Goal: Information Seeking & Learning: Check status

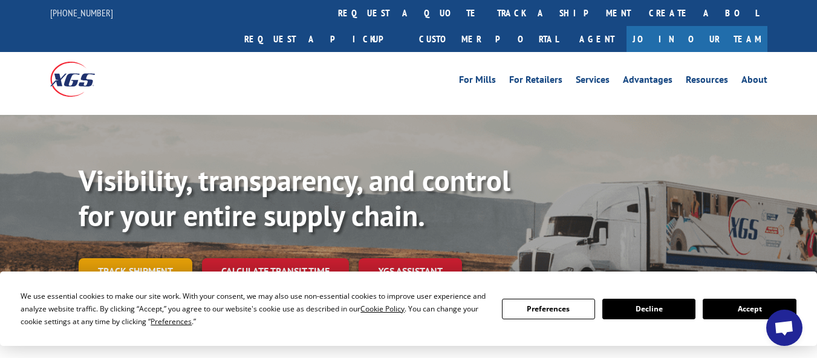
click at [164, 258] on link "Track shipment" at bounding box center [136, 270] width 114 height 25
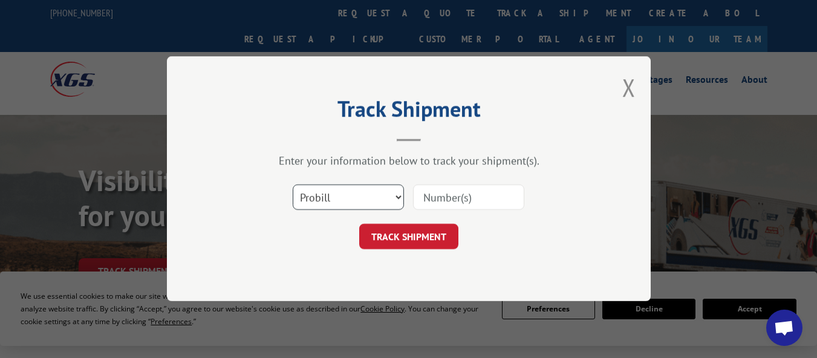
click at [393, 200] on select "Select category... Probill BOL PO" at bounding box center [348, 197] width 111 height 25
select select "bol"
click at [293, 185] on select "Select category... Probill BOL PO" at bounding box center [348, 197] width 111 height 25
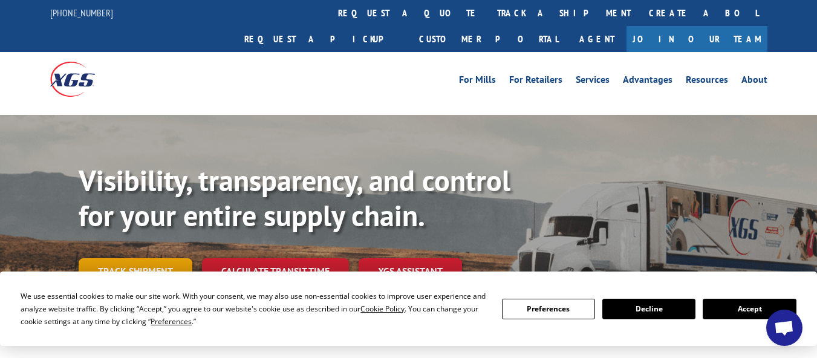
click at [134, 258] on link "Track shipment" at bounding box center [136, 270] width 114 height 25
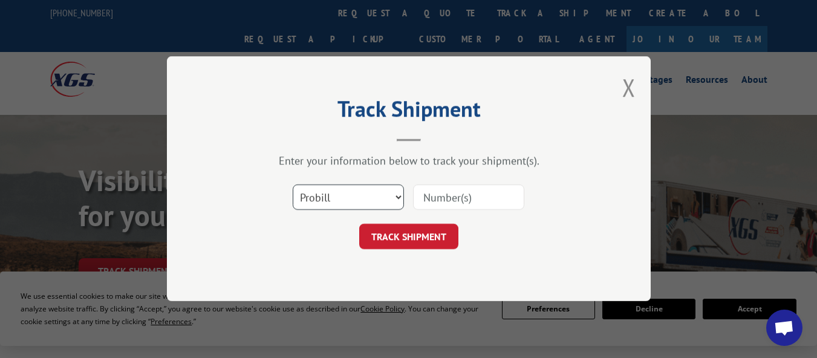
click at [359, 200] on select "Select category... Probill BOL PO" at bounding box center [348, 197] width 111 height 25
select select "bol"
click at [293, 185] on select "Select category... Probill BOL PO" at bounding box center [348, 197] width 111 height 25
click at [452, 199] on input at bounding box center [468, 197] width 111 height 25
paste input "8001698036"
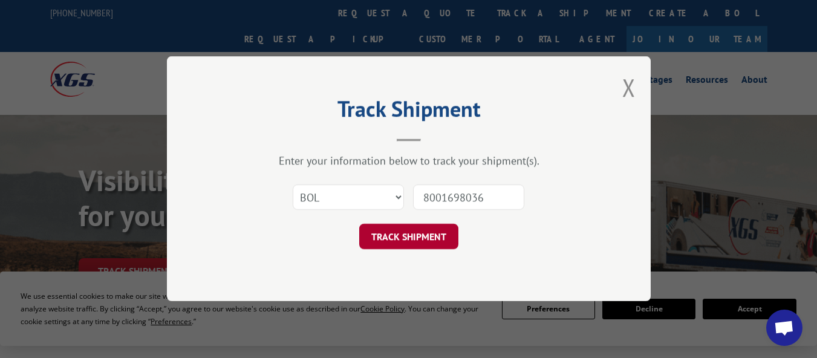
type input "8001698036"
click at [420, 233] on button "TRACK SHIPMENT" at bounding box center [408, 236] width 99 height 25
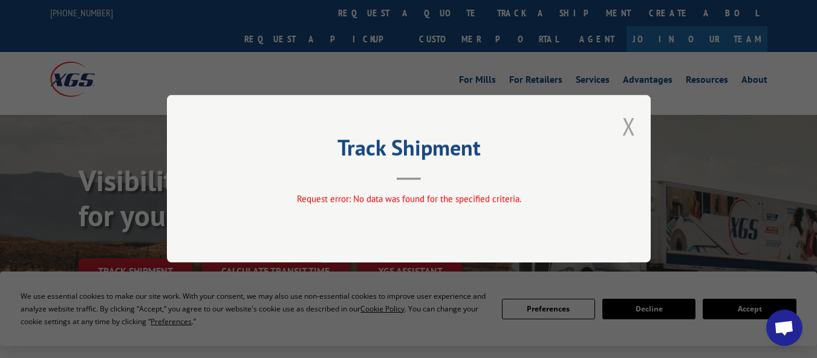
click at [627, 125] on button "Close modal" at bounding box center [628, 126] width 13 height 32
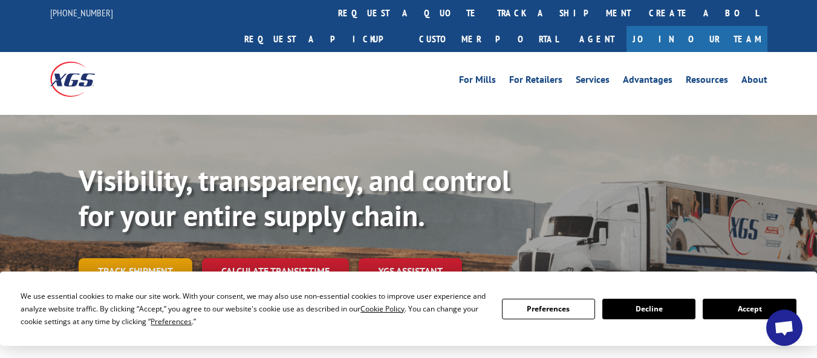
click at [108, 258] on link "Track shipment" at bounding box center [136, 270] width 114 height 25
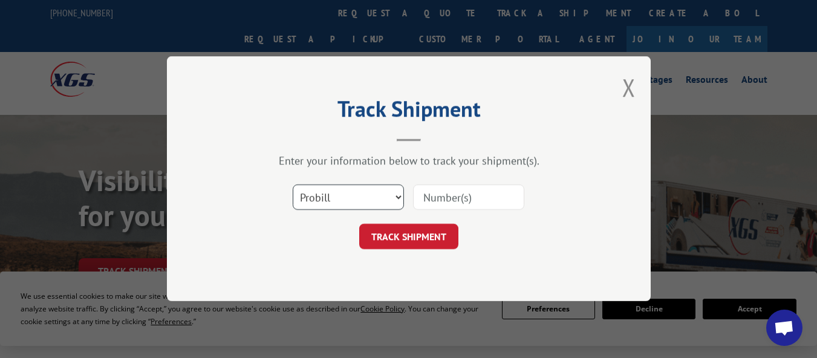
click at [345, 195] on select "Select category... Probill BOL PO" at bounding box center [348, 197] width 111 height 25
click at [439, 202] on input at bounding box center [468, 197] width 111 height 25
paste input "535219"
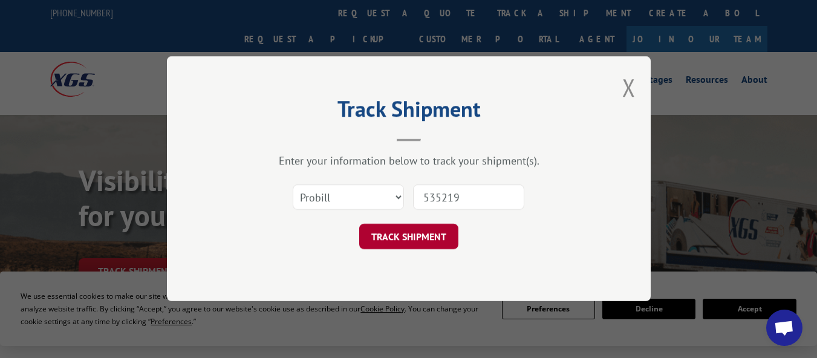
type input "535219"
click at [415, 241] on button "TRACK SHIPMENT" at bounding box center [408, 236] width 99 height 25
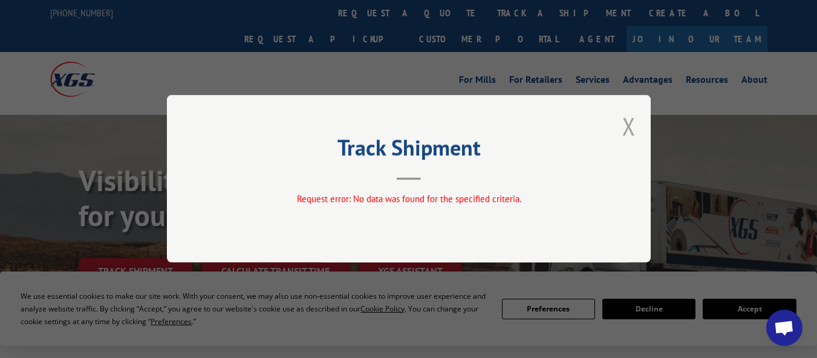
click at [626, 125] on button "Close modal" at bounding box center [628, 126] width 13 height 32
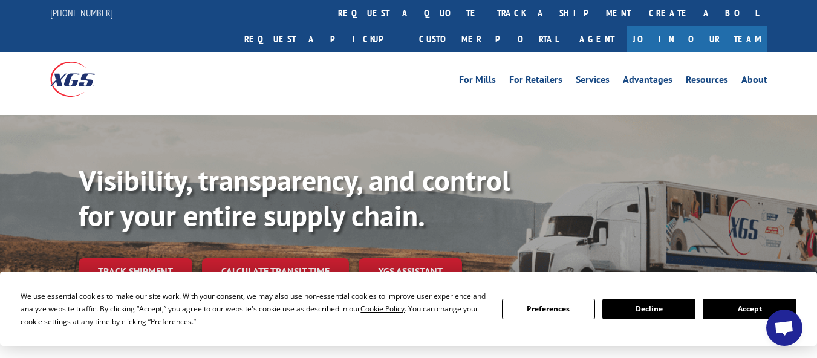
click at [724, 26] on link "Join Our Team" at bounding box center [697, 39] width 141 height 26
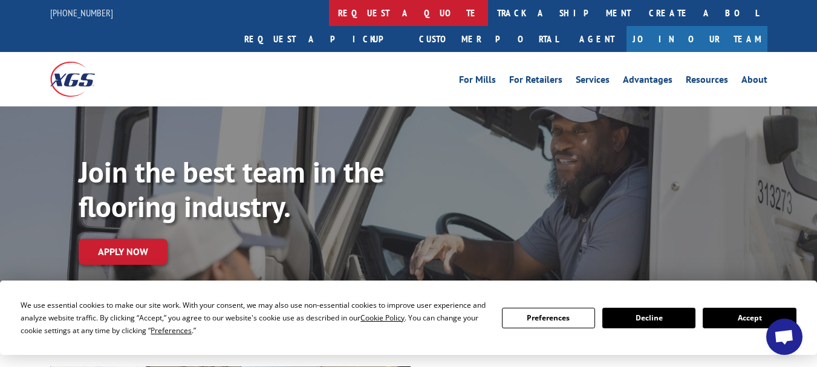
click at [329, 14] on link "request a quote" at bounding box center [408, 13] width 159 height 26
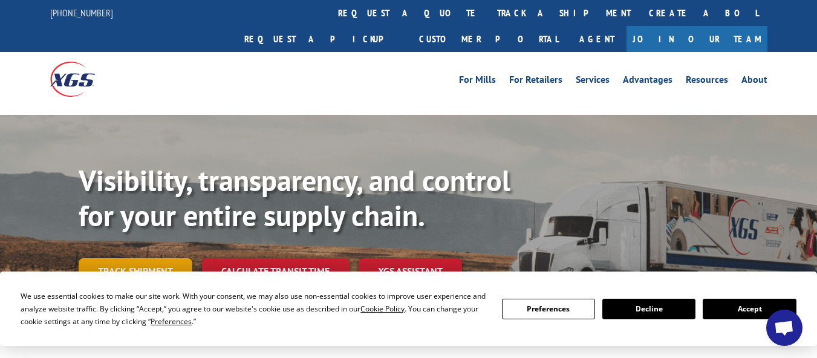
click at [140, 258] on link "Track shipment" at bounding box center [136, 270] width 114 height 25
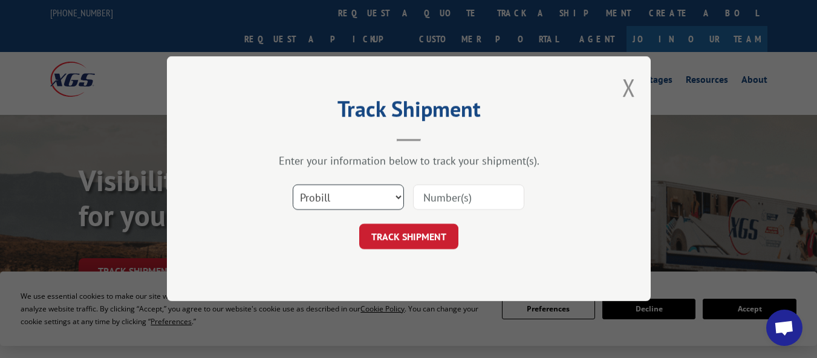
click at [371, 200] on select "Select category... Probill BOL PO" at bounding box center [348, 197] width 111 height 25
select select "po"
click at [293, 185] on select "Select category... Probill BOL PO" at bounding box center [348, 197] width 111 height 25
click at [465, 195] on input at bounding box center [468, 197] width 111 height 25
paste input "0066974546"
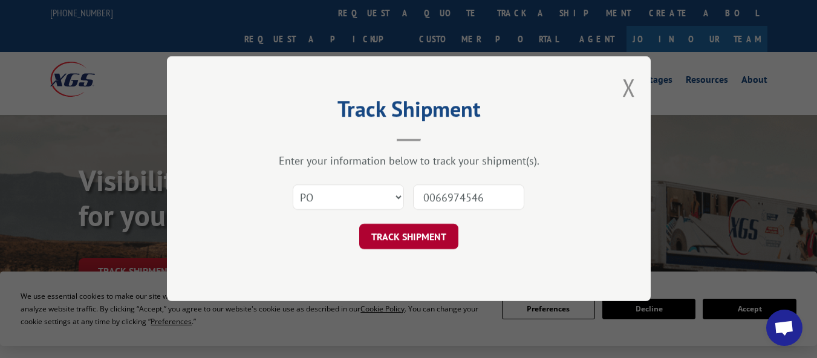
type input "0066974546"
click at [385, 236] on button "TRACK SHIPMENT" at bounding box center [408, 236] width 99 height 25
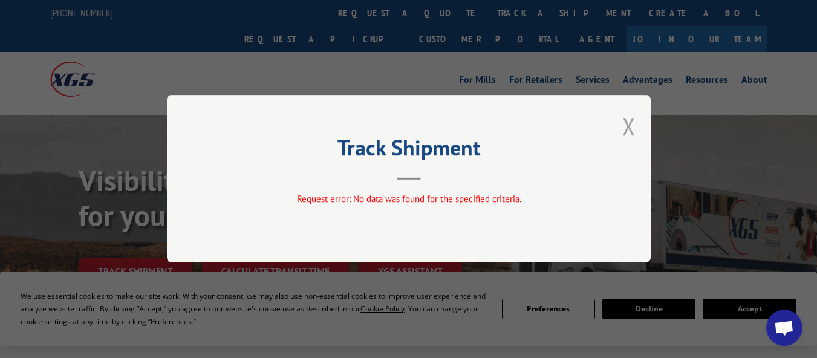
click at [633, 123] on button "Close modal" at bounding box center [628, 126] width 13 height 32
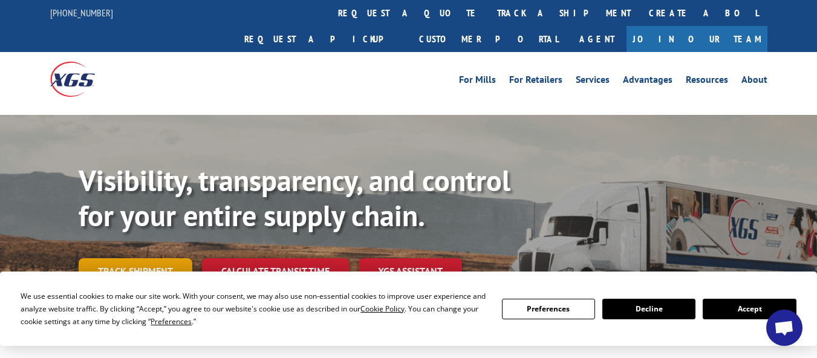
click at [137, 258] on link "Track shipment" at bounding box center [136, 270] width 114 height 25
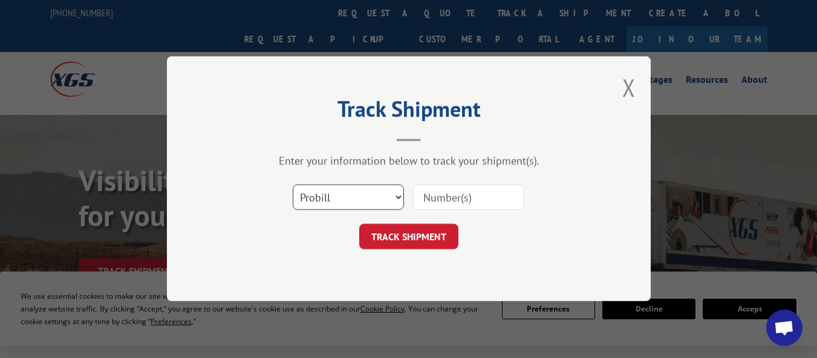
click at [362, 198] on select "Select category... Probill BOL PO" at bounding box center [348, 197] width 111 height 25
select select "po"
click at [293, 185] on select "Select category... Probill BOL PO" at bounding box center [348, 197] width 111 height 25
click at [443, 198] on input at bounding box center [468, 197] width 111 height 25
paste input "0066974546"
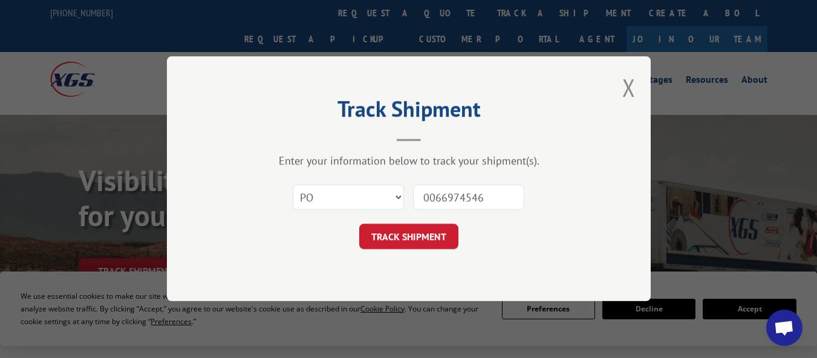
click at [436, 196] on input "0066974546" at bounding box center [468, 197] width 111 height 25
type input "66974546"
click at [413, 234] on button "TRACK SHIPMENT" at bounding box center [408, 236] width 99 height 25
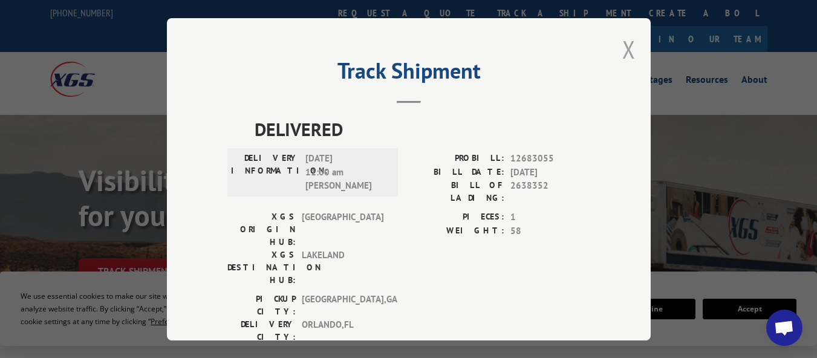
click at [628, 41] on button "Close modal" at bounding box center [628, 49] width 13 height 32
